Goal: Find specific page/section: Find specific page/section

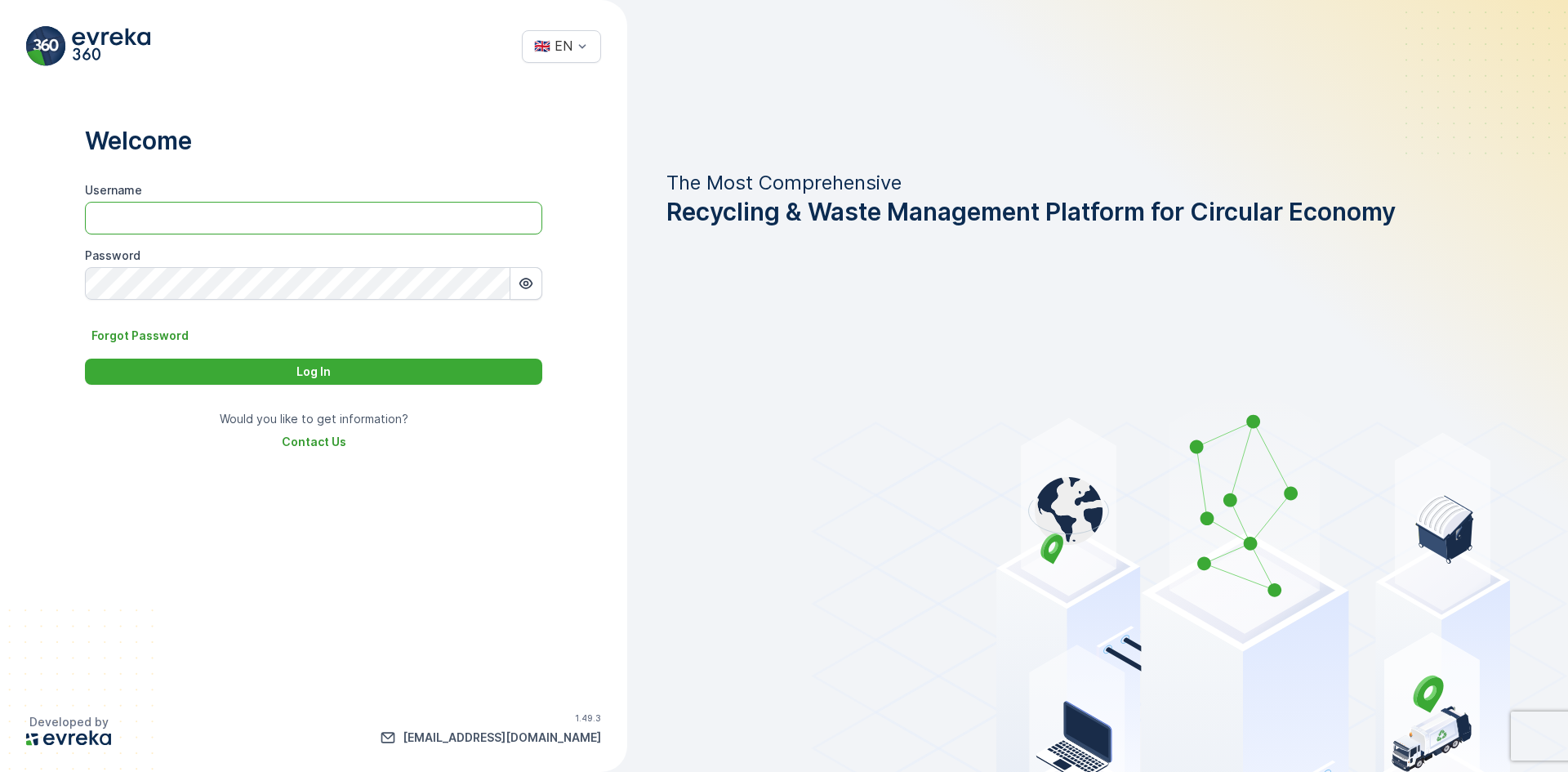
click at [262, 219] on input "Username" at bounding box center [314, 218] width 457 height 32
type input "renuterra.admin"
click at [368, 380] on button "Log In" at bounding box center [314, 372] width 457 height 27
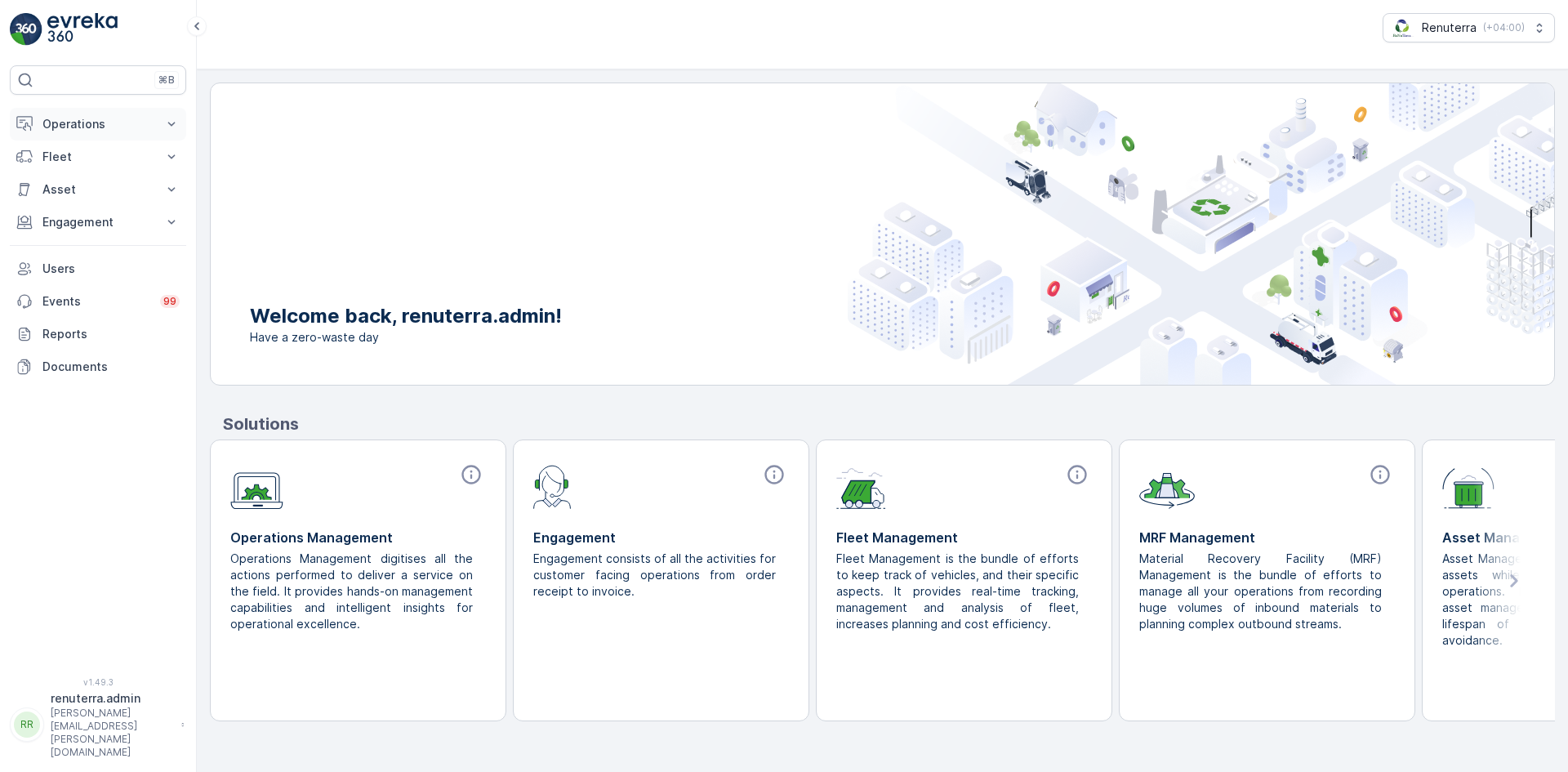
click at [53, 127] on p "Operations" at bounding box center [98, 124] width 111 height 17
click at [94, 202] on p "Routes & Tasks" at bounding box center [84, 198] width 84 height 17
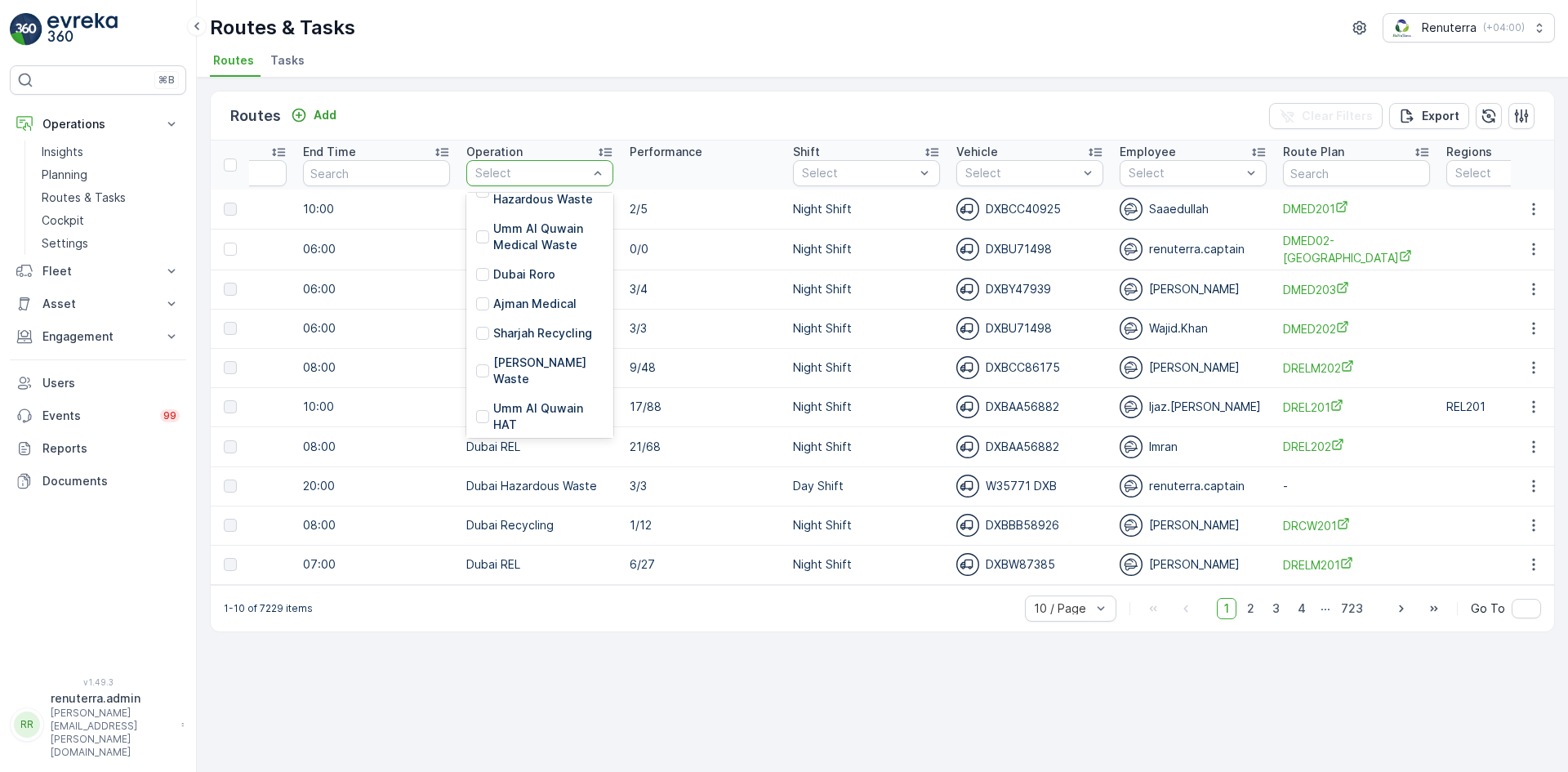
scroll to position [245, 0]
click at [508, 379] on p "Umm Al Quwain HAT" at bounding box center [548, 379] width 110 height 32
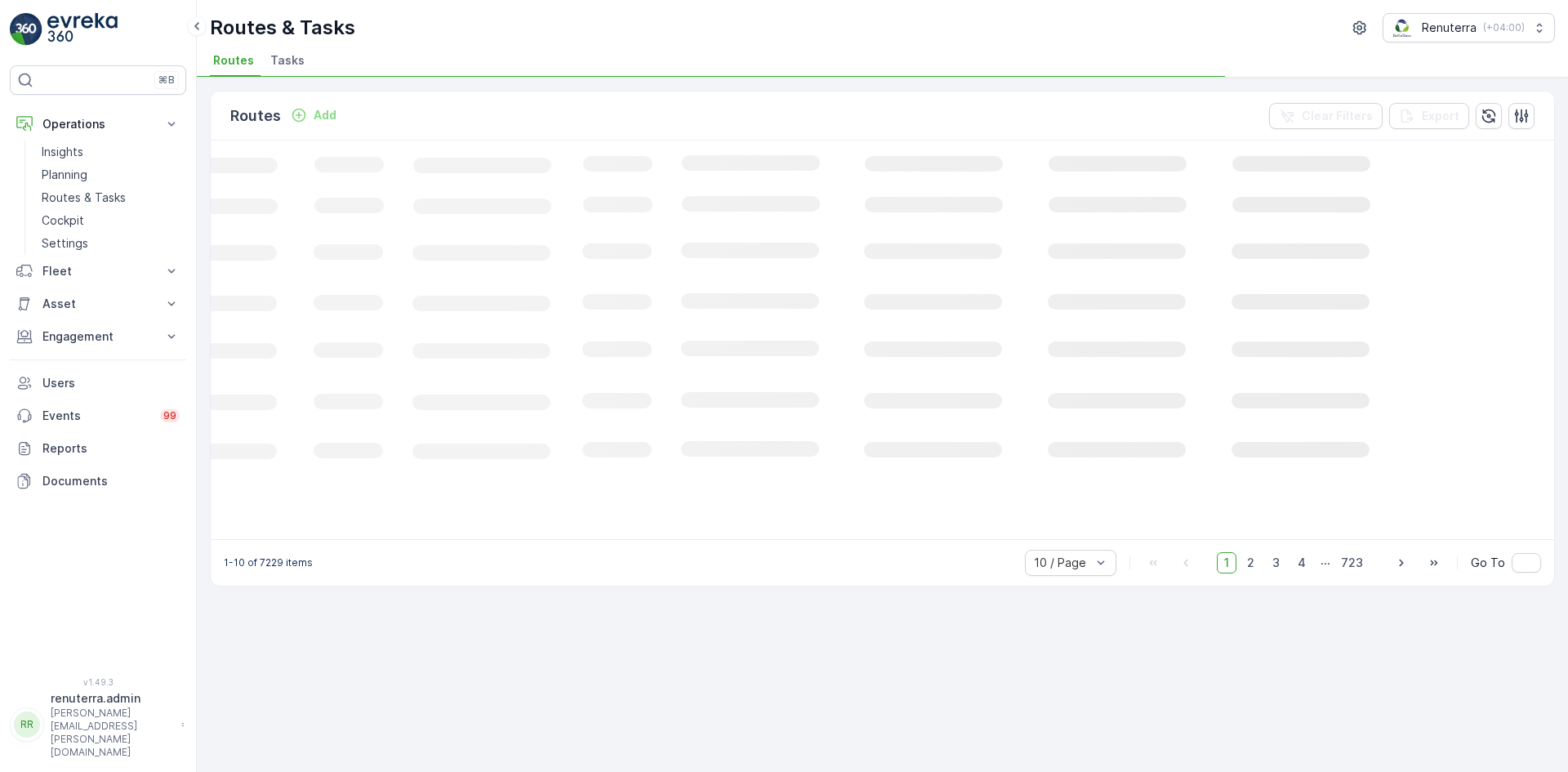
scroll to position [0, 224]
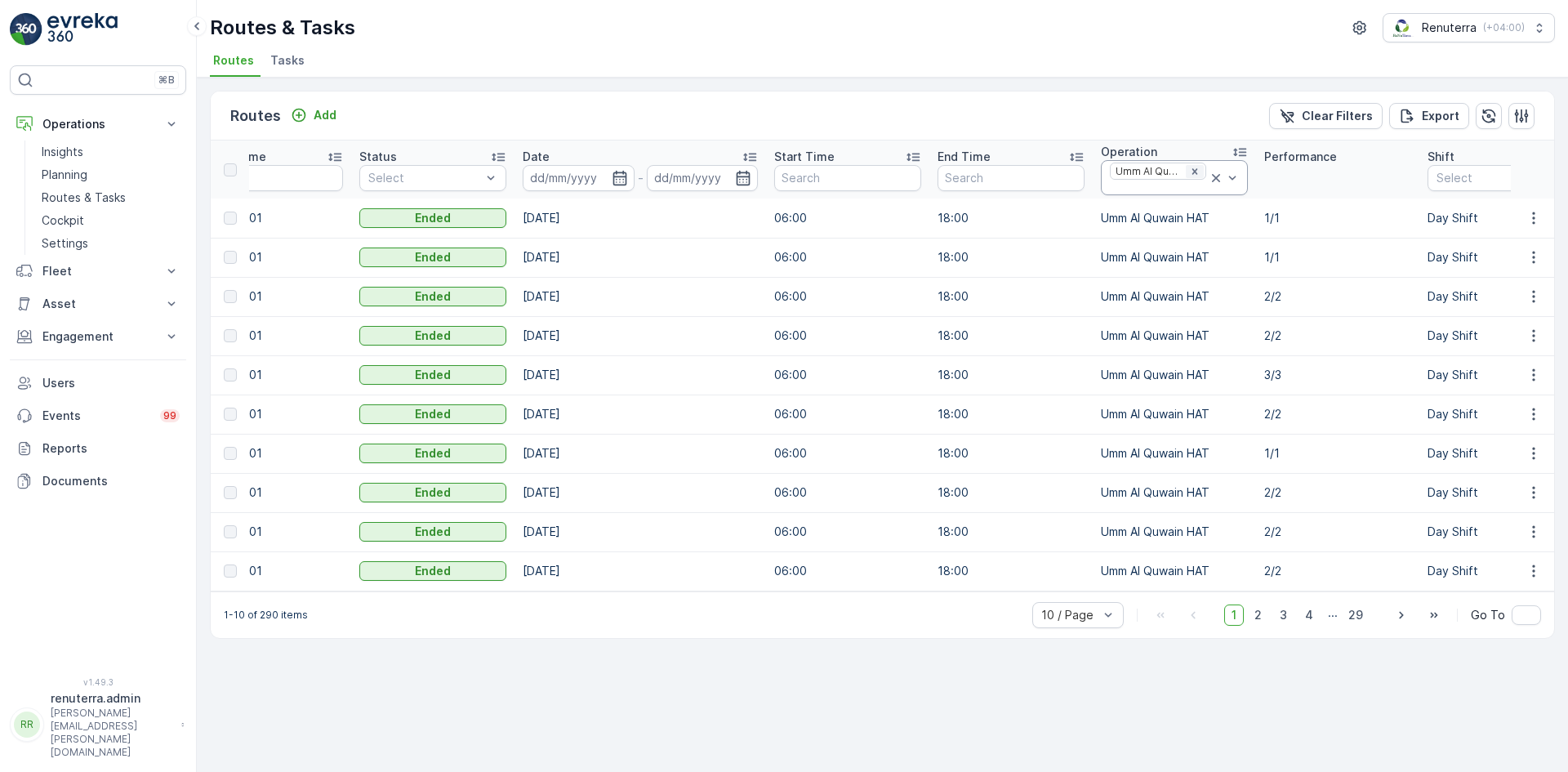
click at [1200, 172] on icon "Remove Umm Al Quwain HAT" at bounding box center [1195, 171] width 12 height 12
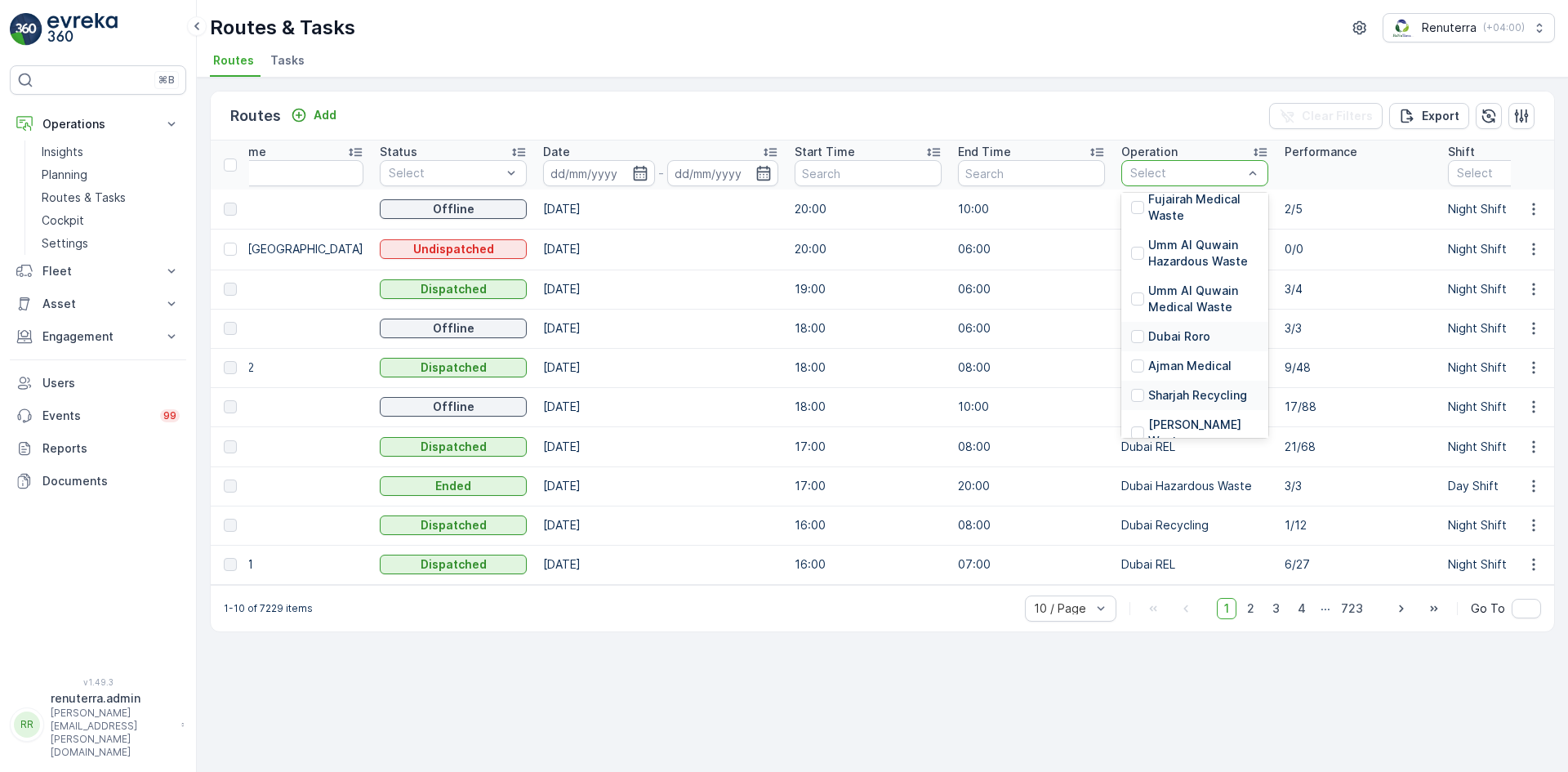
scroll to position [163, 0]
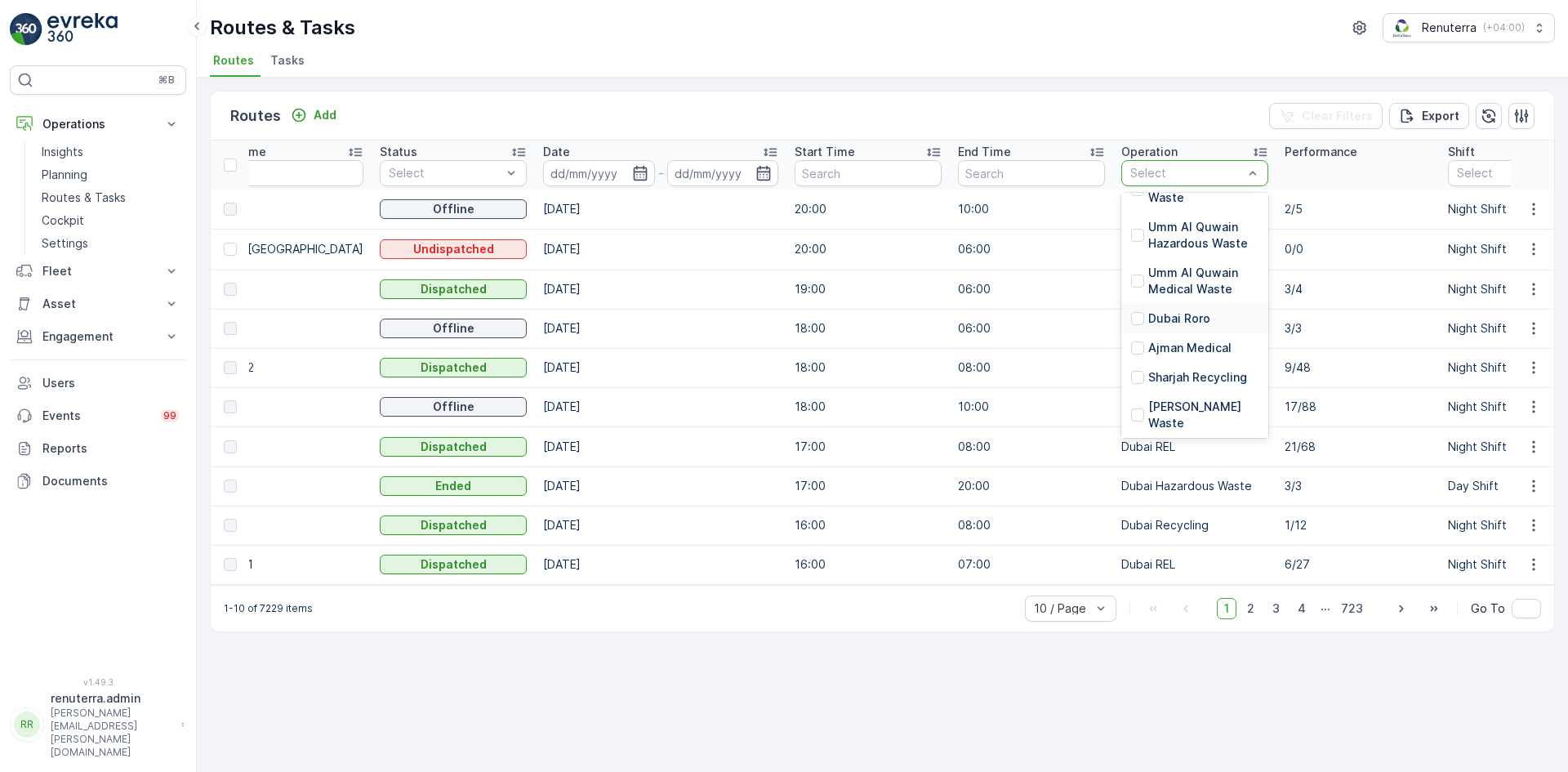
click at [1164, 319] on p "Dubai Roro" at bounding box center [1179, 319] width 62 height 17
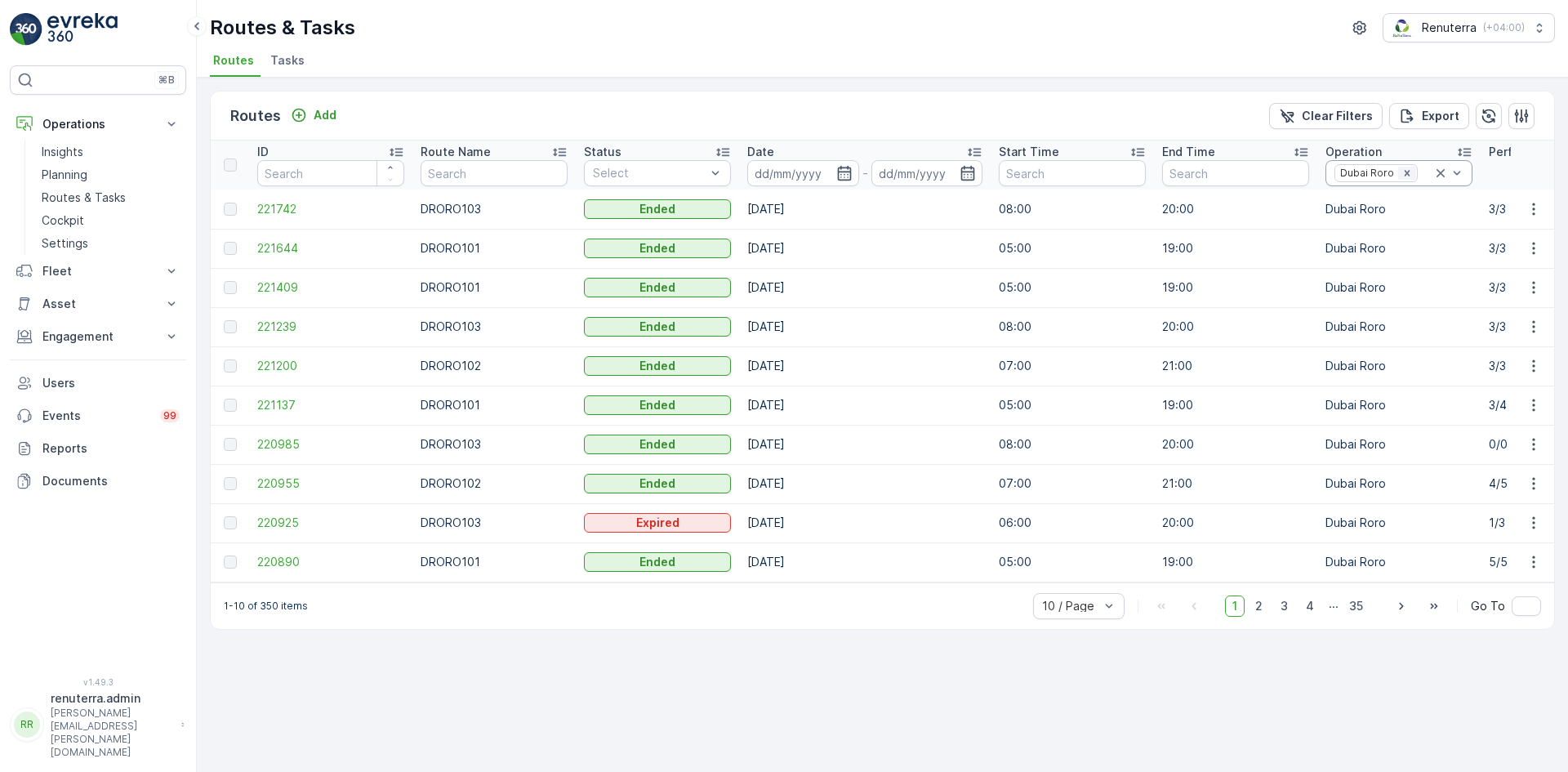
click at [1402, 176] on icon "Remove Dubai Roro" at bounding box center [1407, 173] width 12 height 12
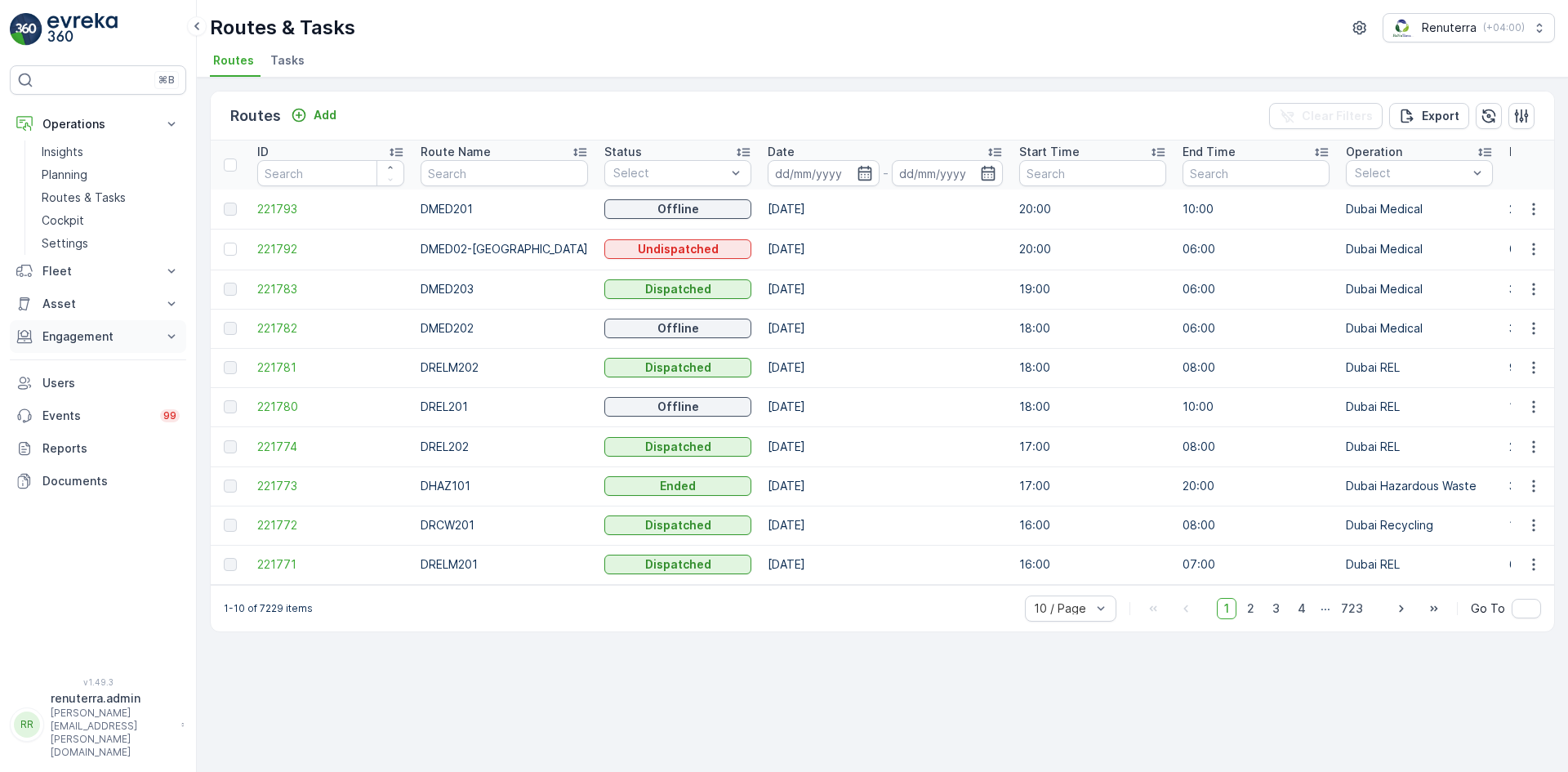
click at [87, 335] on p "Engagement" at bounding box center [98, 336] width 111 height 17
click at [67, 366] on p "Insights" at bounding box center [62, 364] width 41 height 17
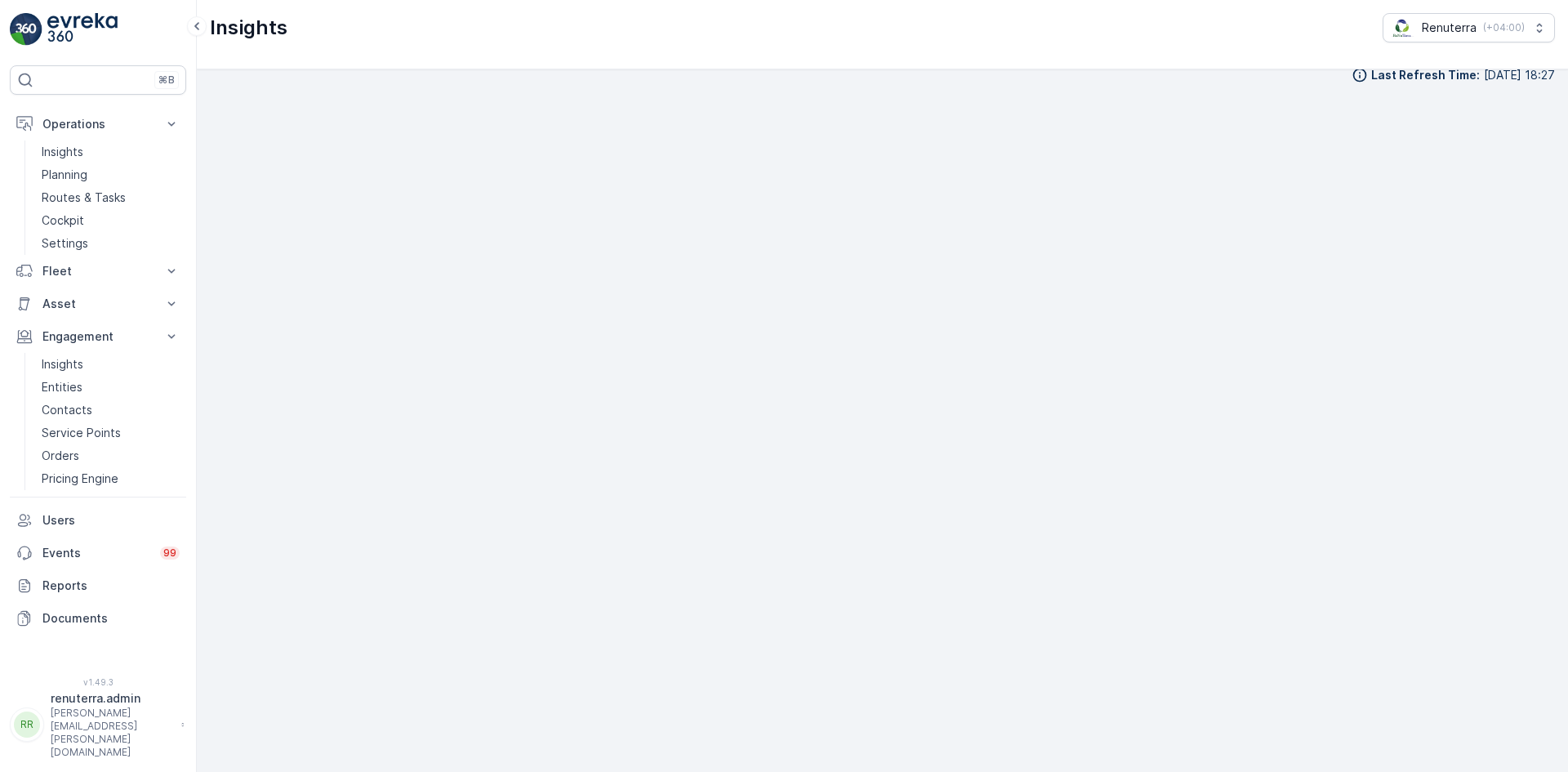
scroll to position [19, 0]
